Goal: Information Seeking & Learning: Learn about a topic

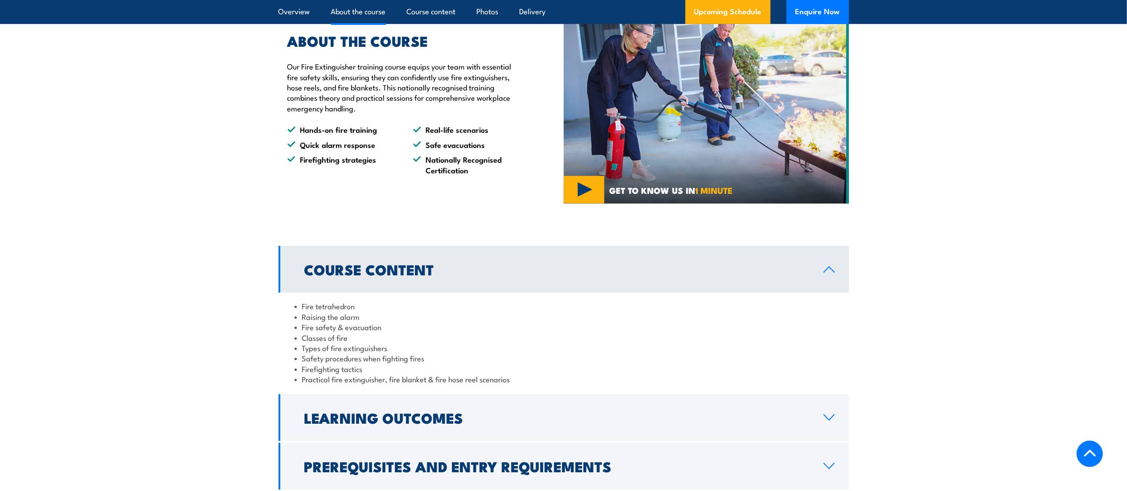
scroll to position [802, 0]
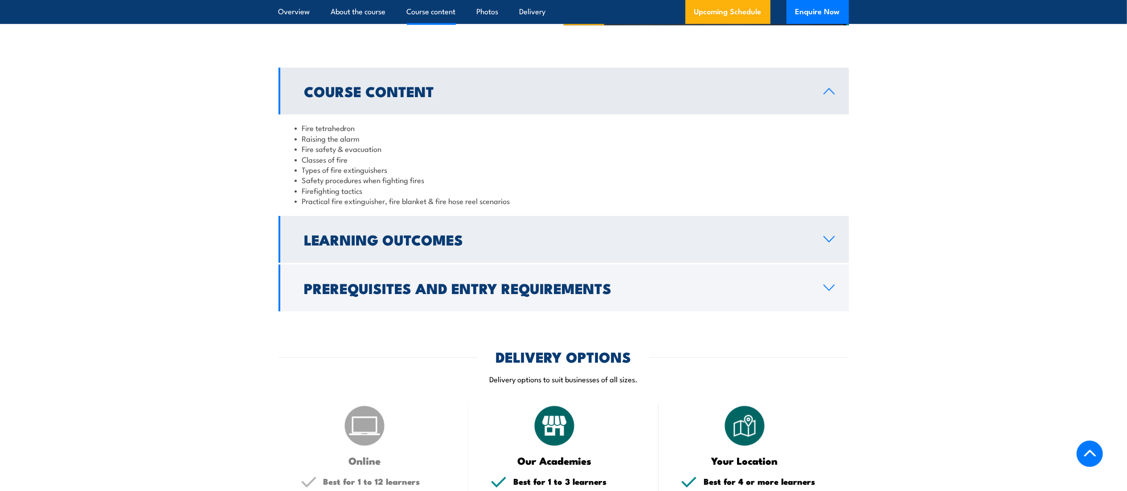
click at [394, 243] on h2 "Learning Outcomes" at bounding box center [556, 239] width 505 height 12
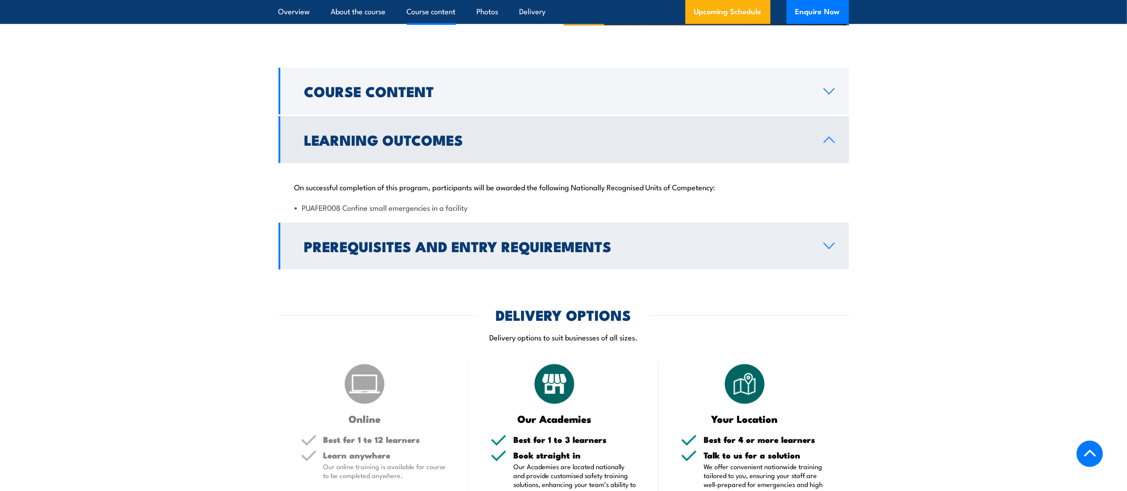
click at [390, 246] on h2 "Prerequisites and Entry Requirements" at bounding box center [556, 246] width 505 height 12
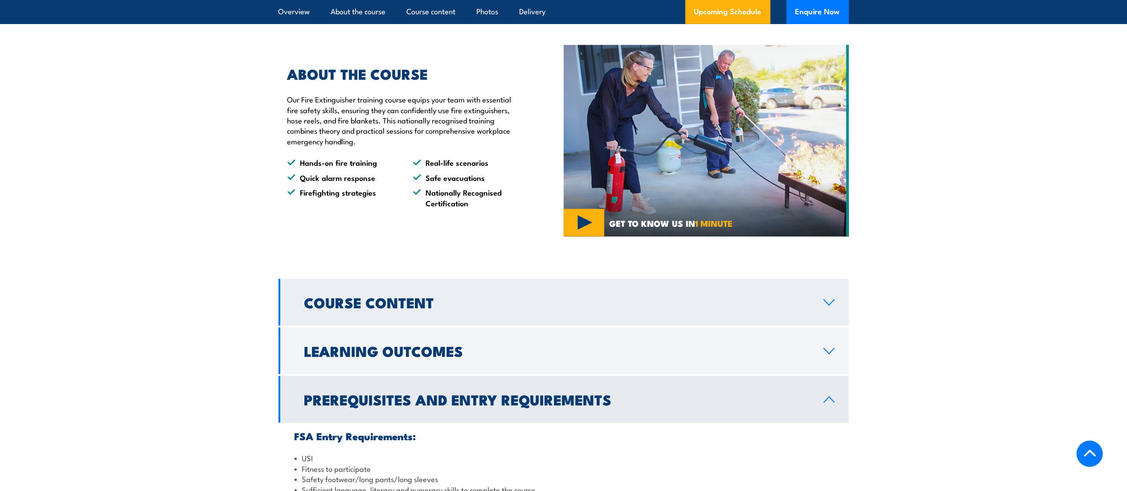
scroll to position [446, 0]
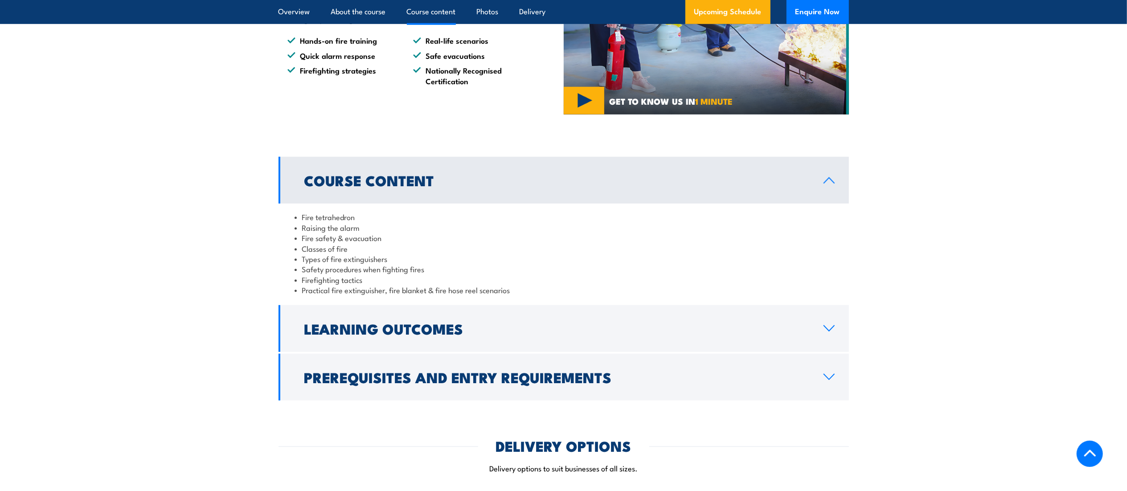
scroll to position [892, 0]
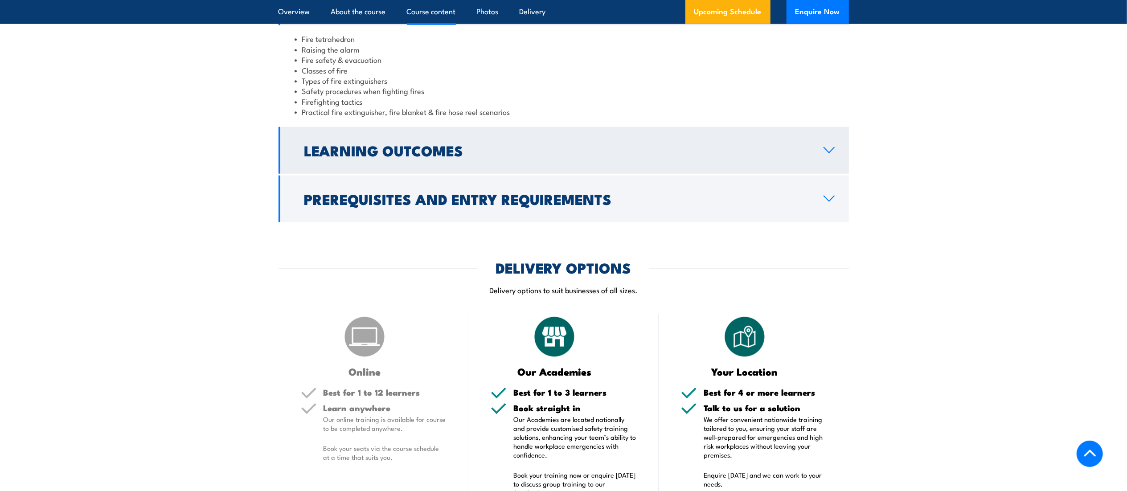
click at [391, 148] on h2 "Learning Outcomes" at bounding box center [556, 150] width 505 height 12
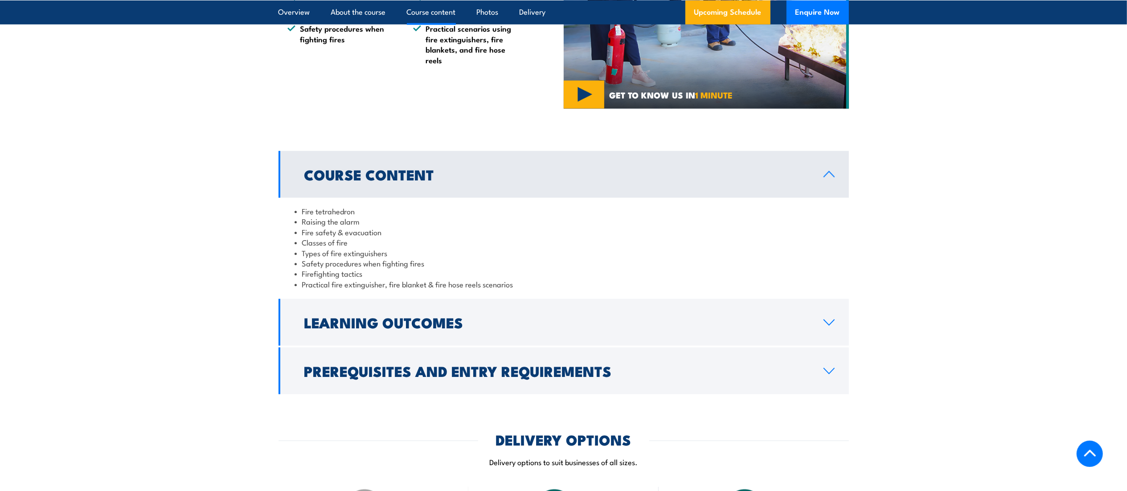
scroll to position [892, 0]
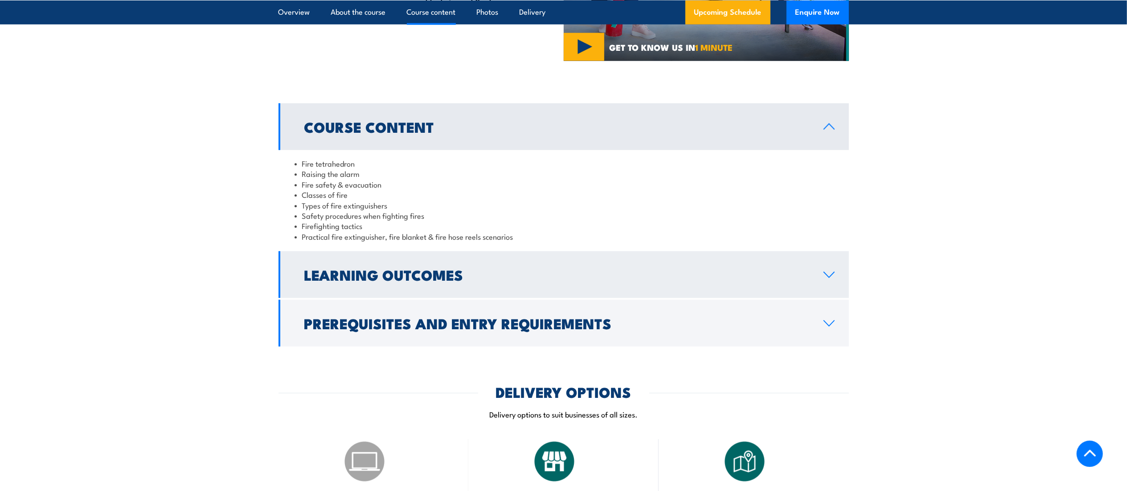
click at [345, 288] on link "Learning Outcomes" at bounding box center [564, 274] width 571 height 47
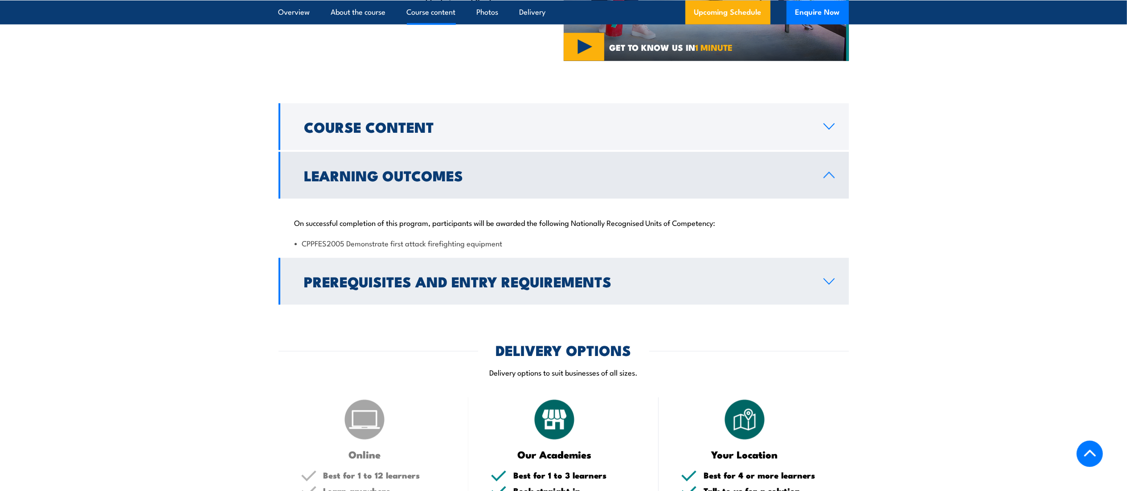
click at [357, 285] on h2 "Prerequisites and Entry Requirements" at bounding box center [556, 281] width 505 height 12
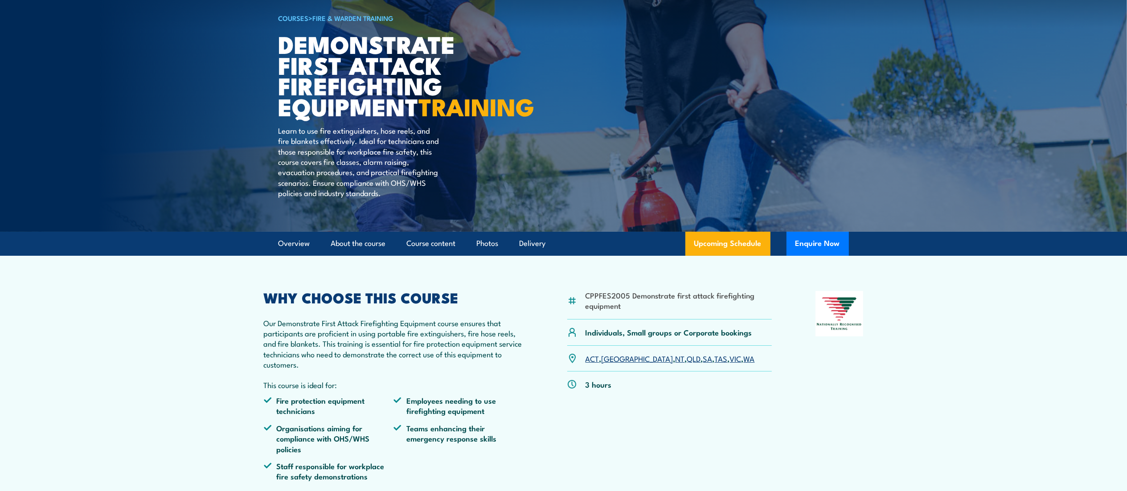
scroll to position [0, 0]
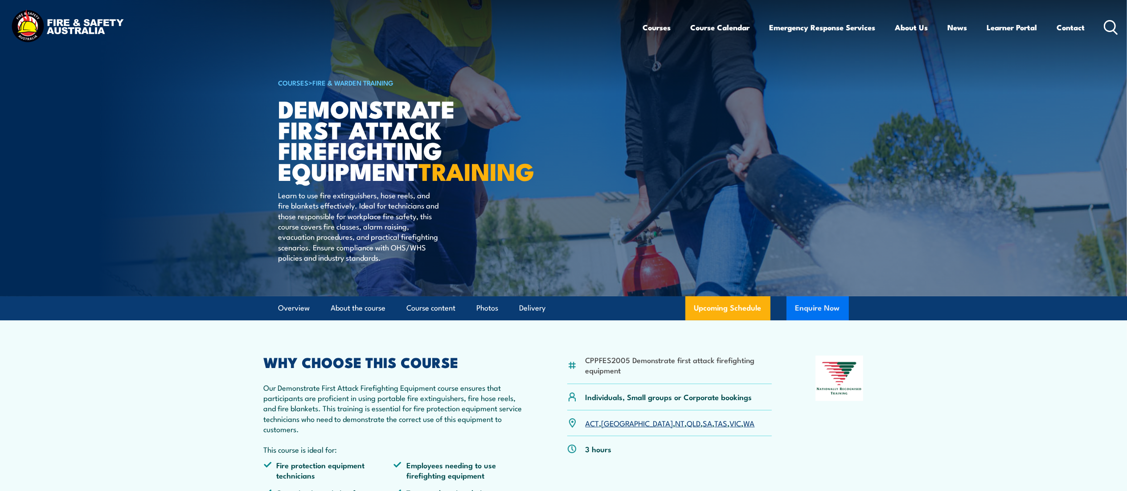
drag, startPoint x: 827, startPoint y: 326, endPoint x: 807, endPoint y: 321, distance: 21.2
drag, startPoint x: 807, startPoint y: 321, endPoint x: 816, endPoint y: 331, distance: 13.6
drag, startPoint x: 816, startPoint y: 331, endPoint x: 995, endPoint y: 424, distance: 201.8
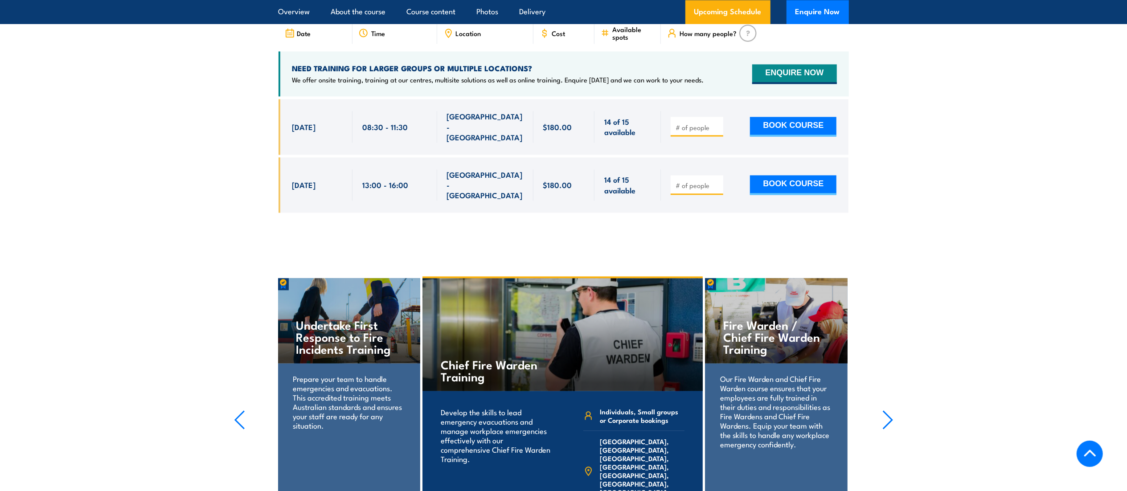
scroll to position [1783, 0]
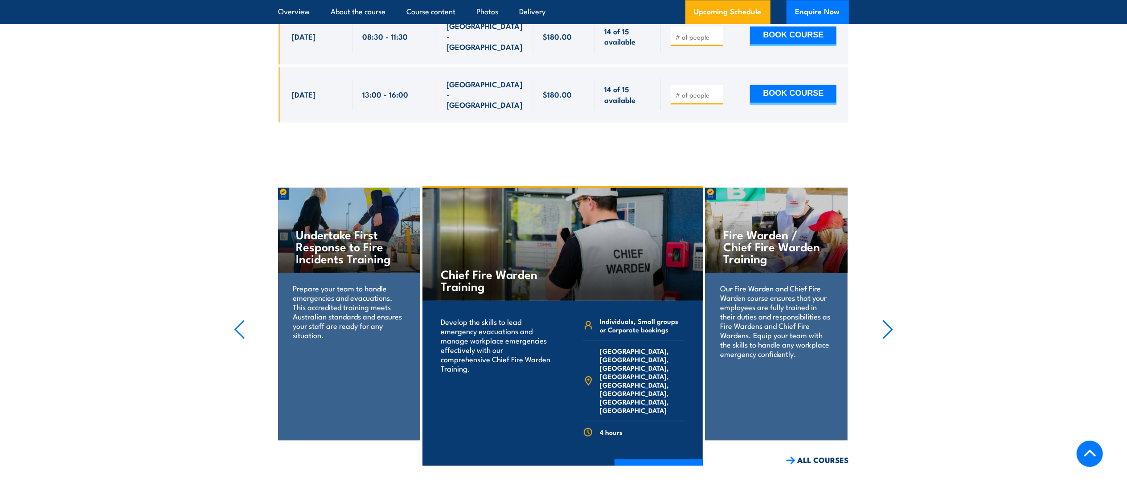
click at [884, 320] on icon "button" at bounding box center [888, 330] width 11 height 20
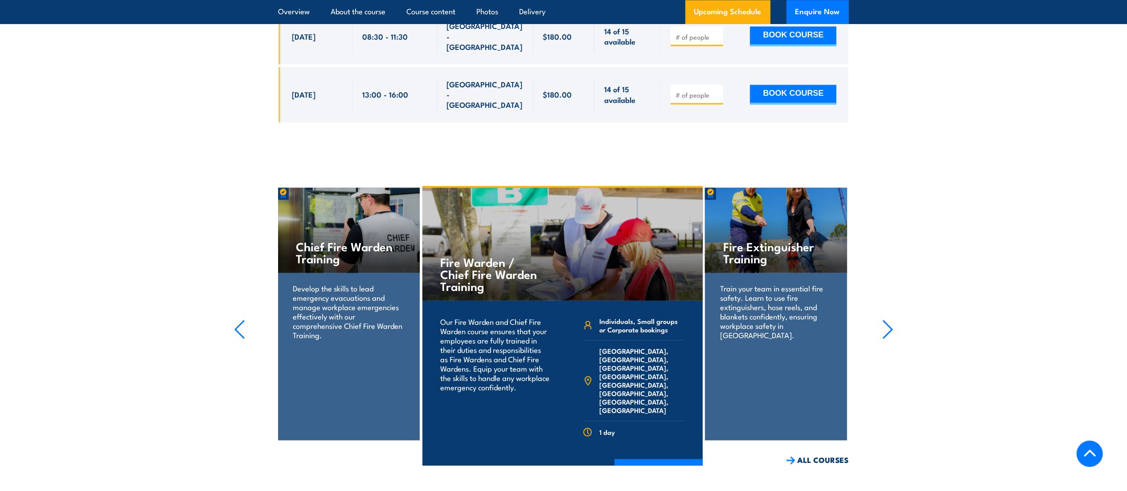
click at [236, 320] on icon "button" at bounding box center [239, 330] width 11 height 20
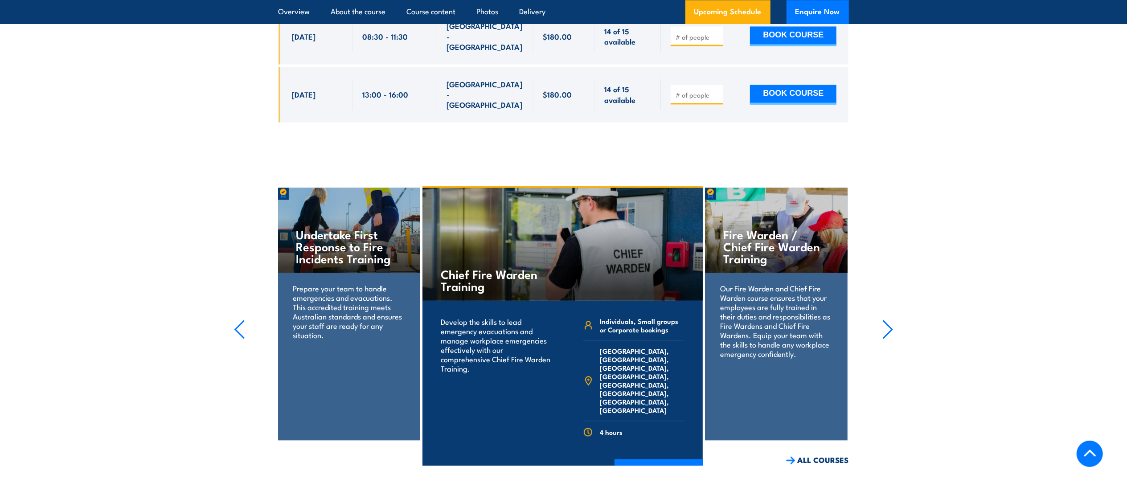
click at [236, 320] on icon "button" at bounding box center [239, 330] width 11 height 20
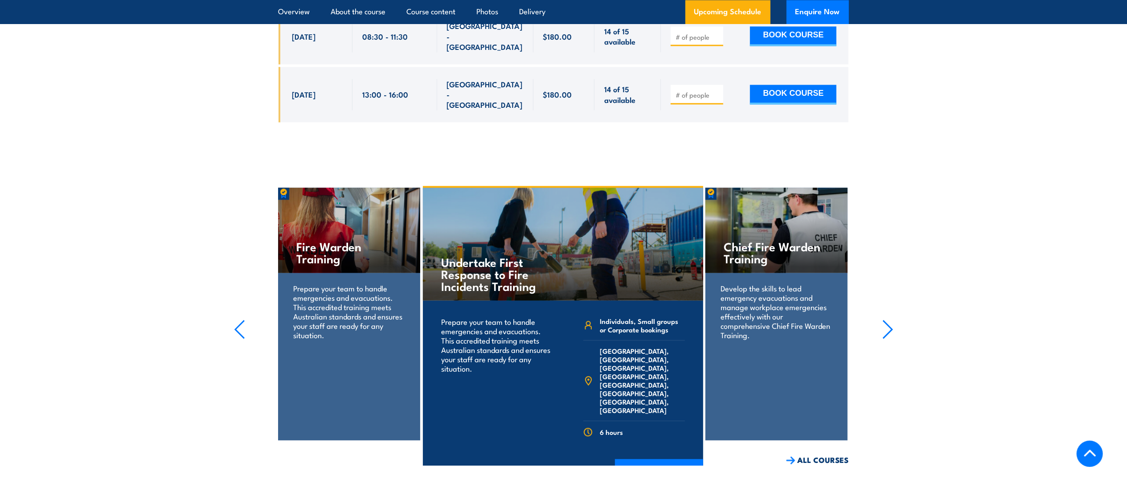
click at [236, 320] on icon "button" at bounding box center [239, 330] width 11 height 20
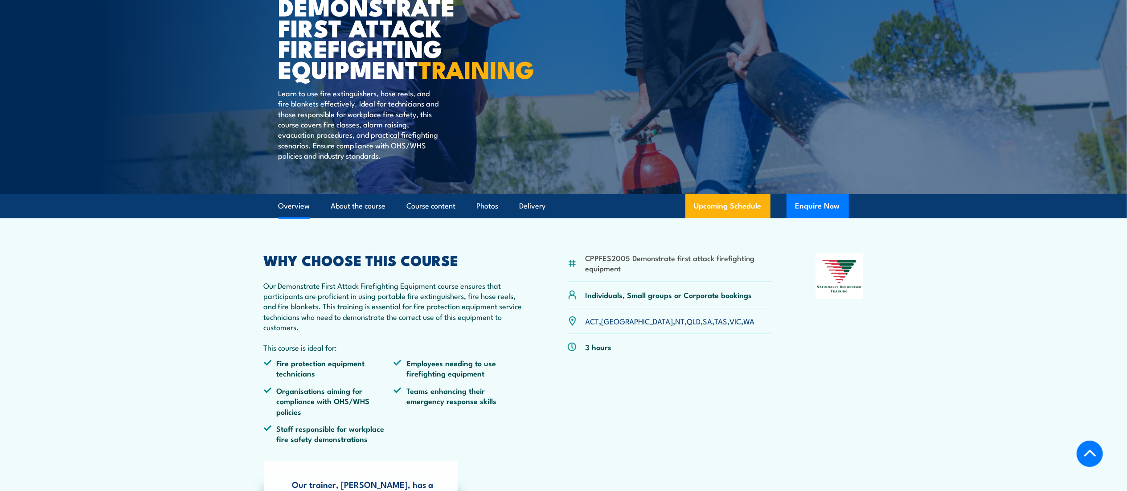
scroll to position [0, 0]
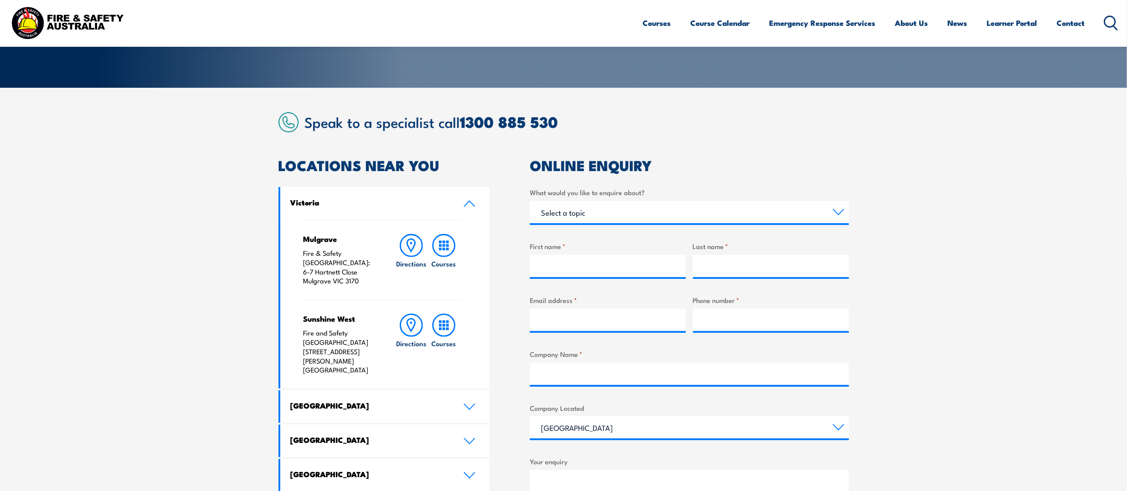
scroll to position [267, 0]
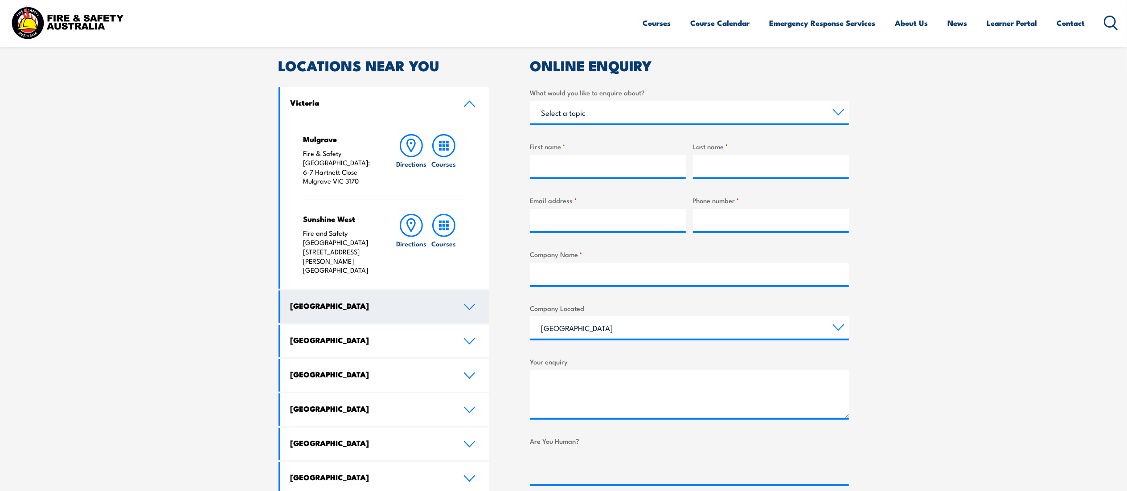
click at [348, 301] on h4 "New South Wales" at bounding box center [371, 306] width 160 height 10
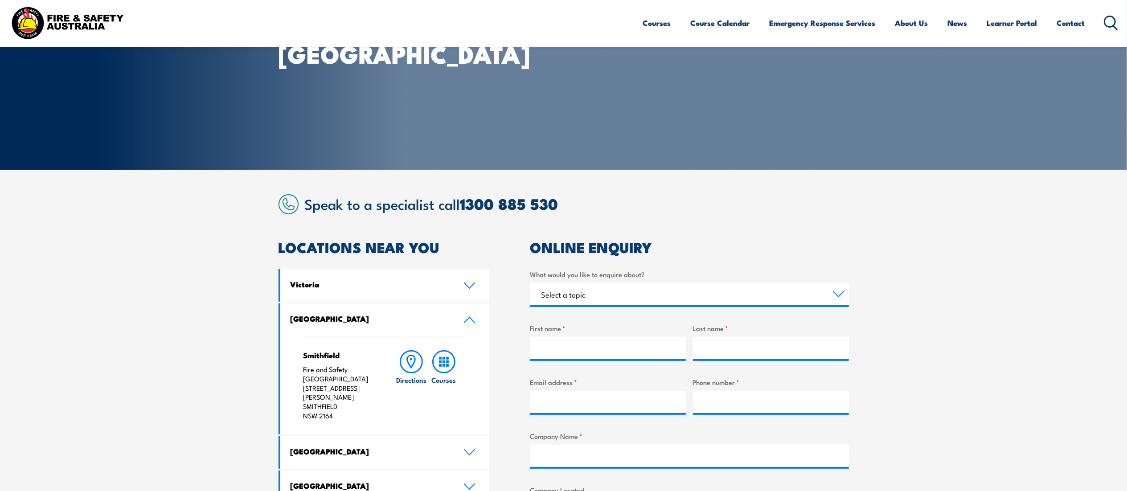
scroll to position [0, 0]
